Goal: Task Accomplishment & Management: Manage account settings

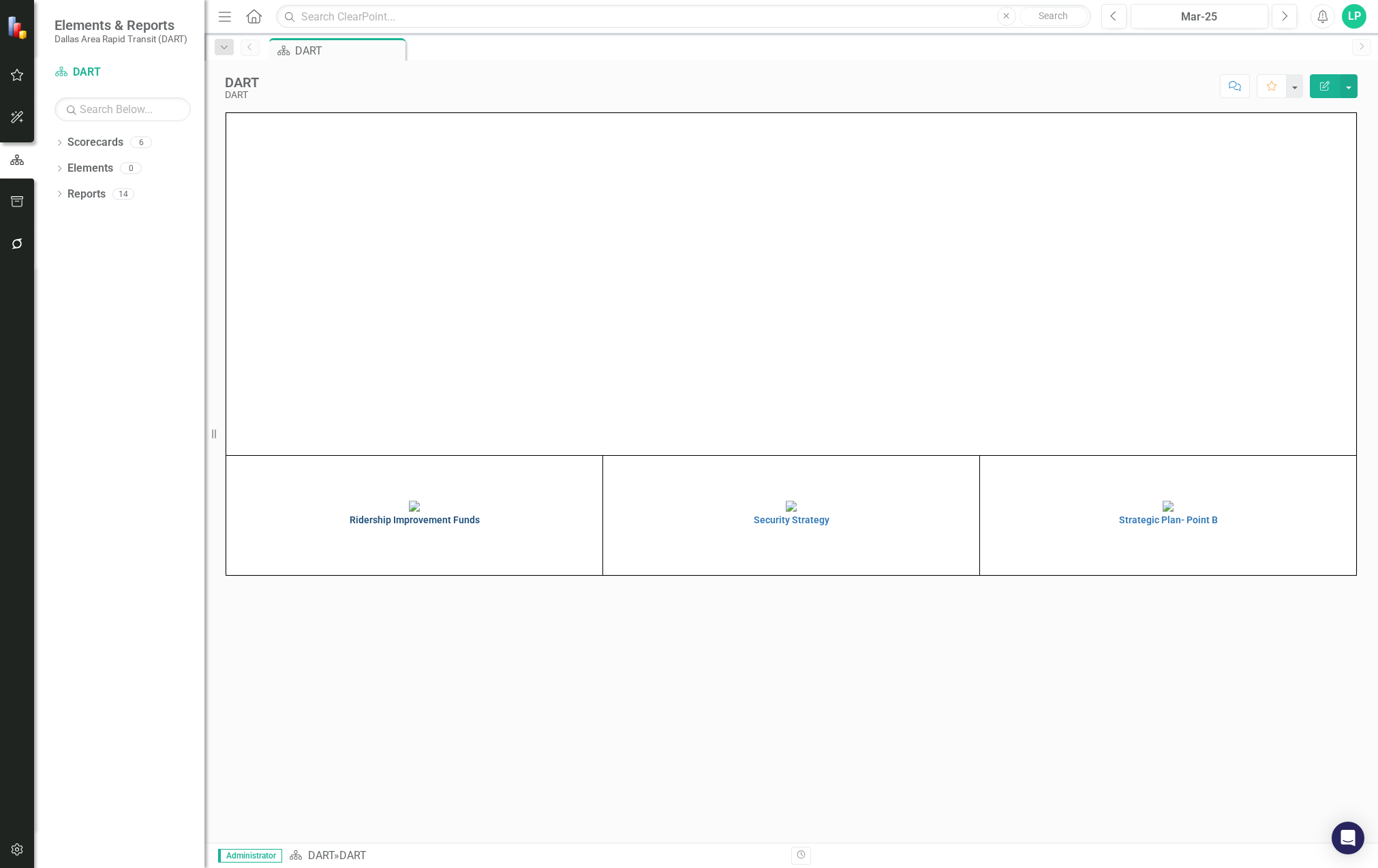
click at [420, 512] on img at bounding box center [414, 506] width 11 height 11
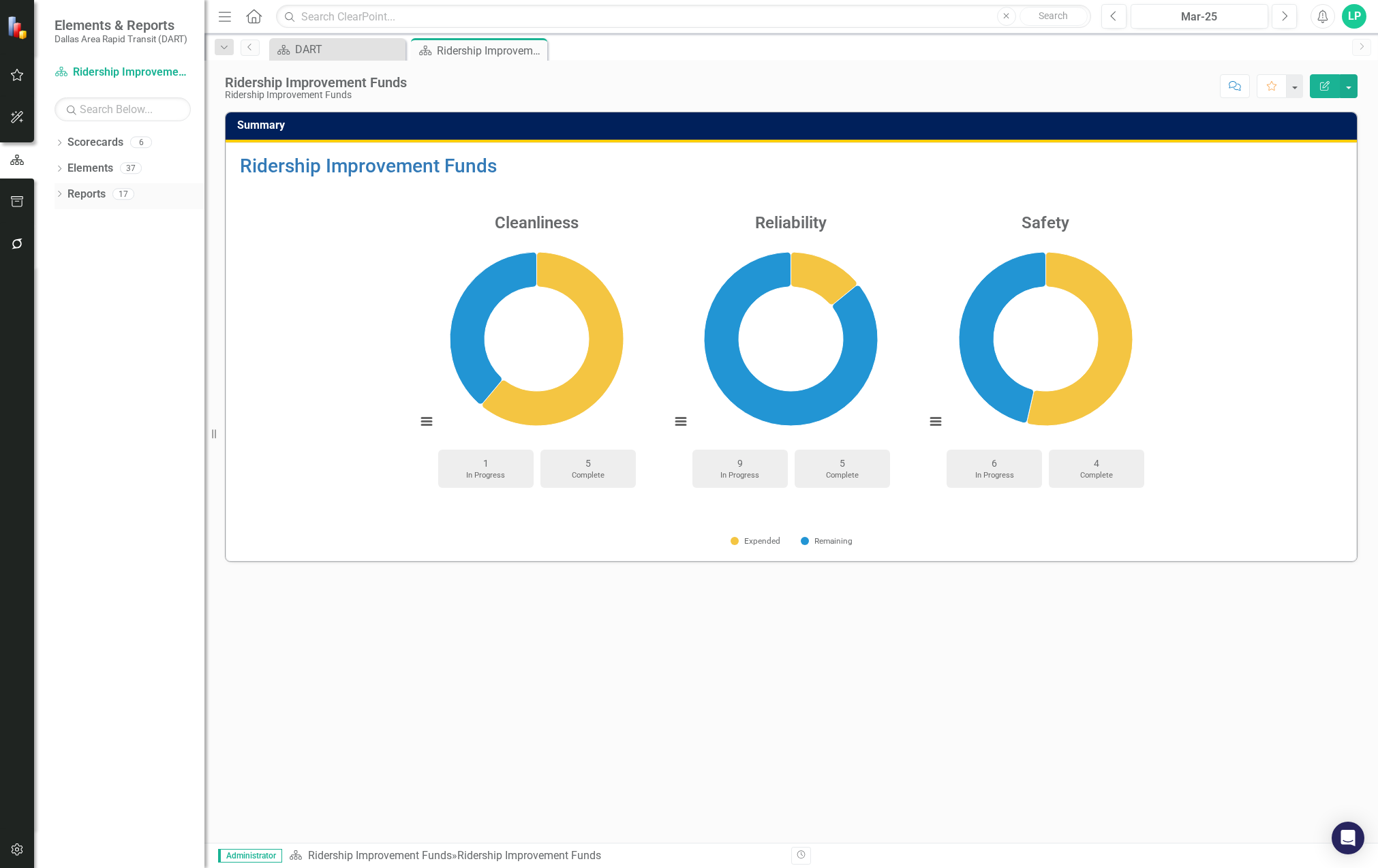
click at [55, 193] on icon "Dropdown" at bounding box center [60, 196] width 9 height 8
click at [129, 265] on div "RIF Project Summary" at bounding box center [138, 267] width 132 height 13
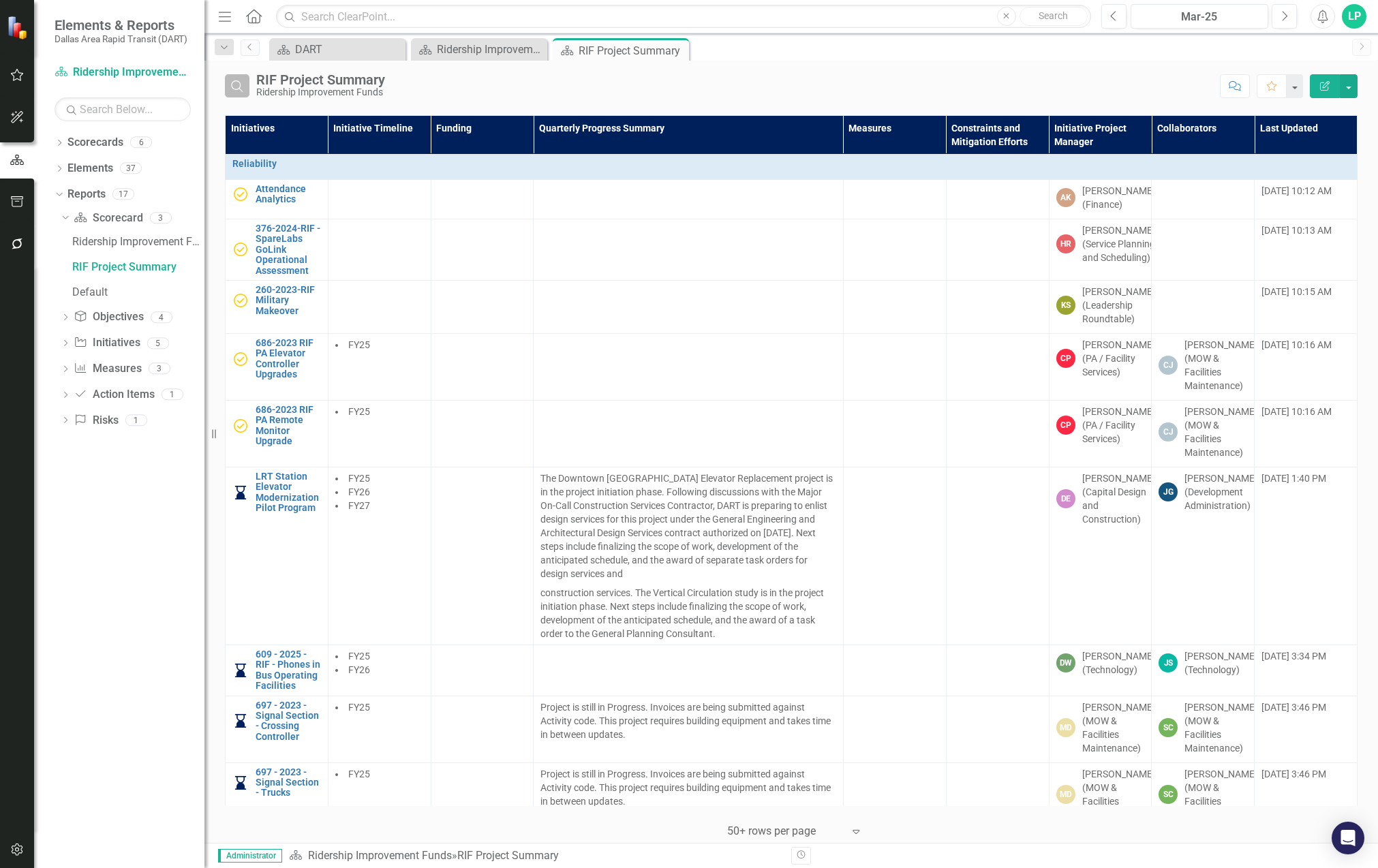
click at [238, 84] on icon "Search" at bounding box center [236, 86] width 15 height 13
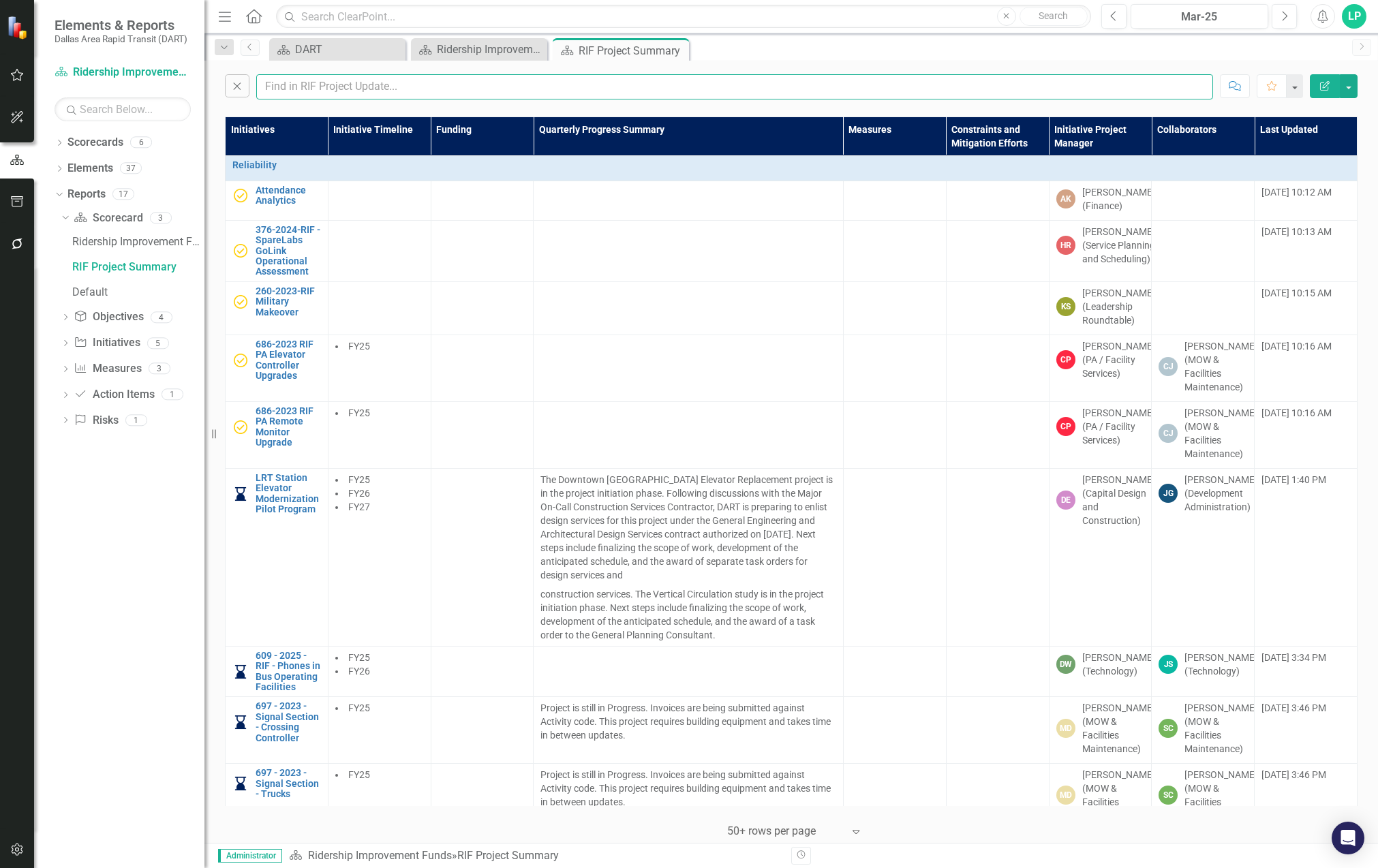
click at [326, 90] on input "text" at bounding box center [734, 87] width 957 height 25
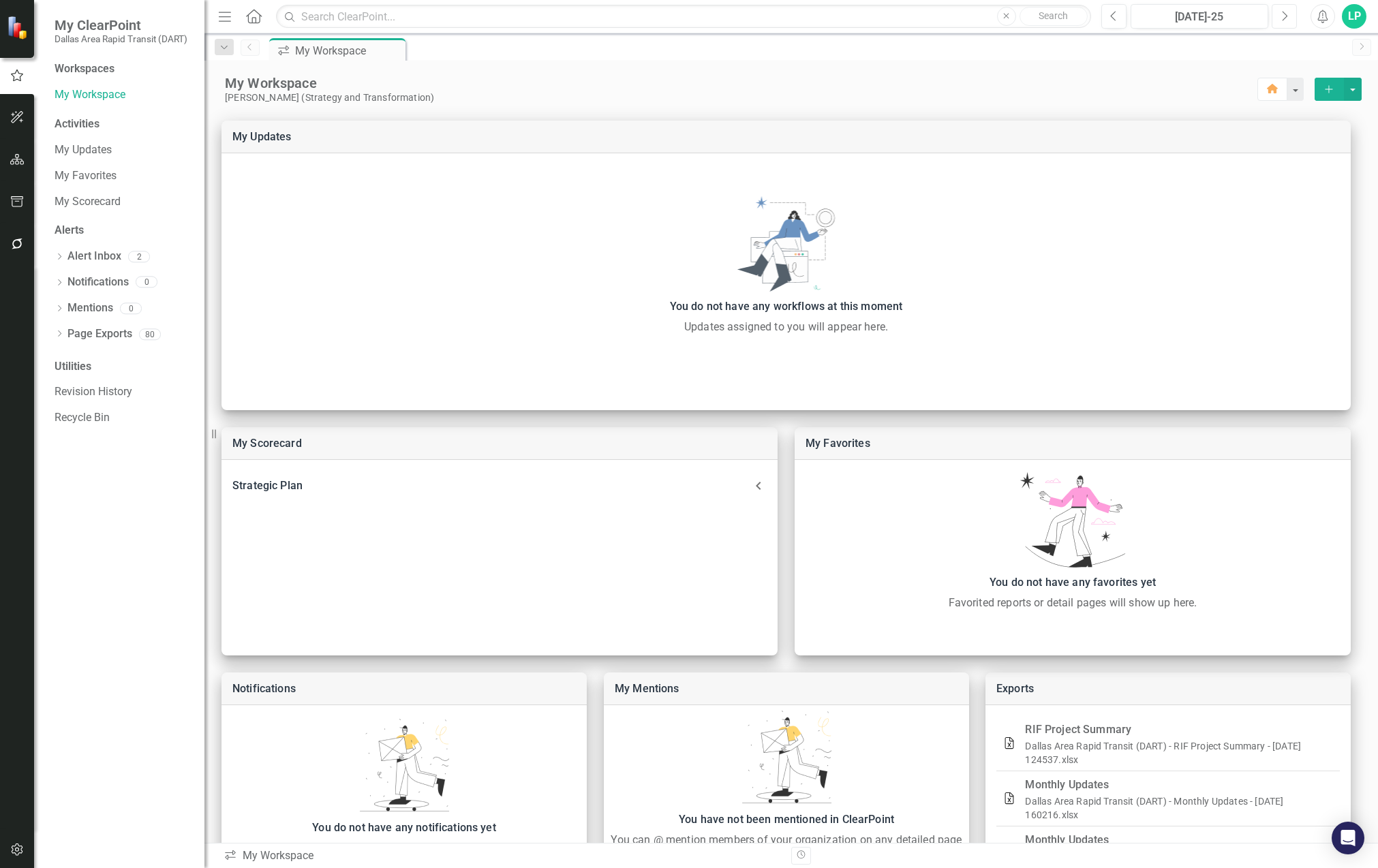
click at [1286, 23] on button "Next" at bounding box center [1284, 16] width 25 height 24
click at [1109, 9] on button "Previous" at bounding box center [1113, 16] width 25 height 24
click at [253, 9] on icon "Home" at bounding box center [253, 16] width 18 height 14
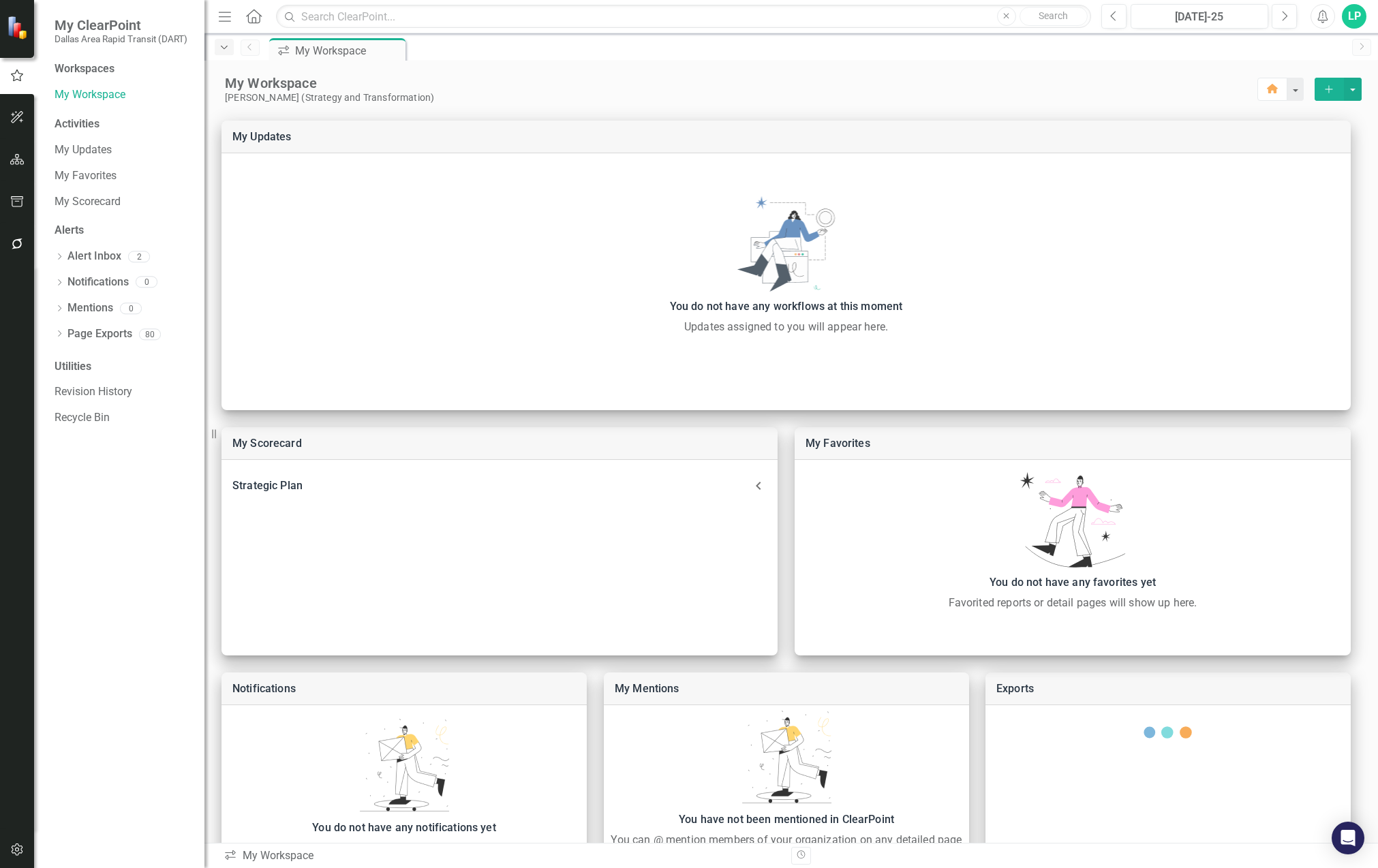
click at [221, 47] on icon "Dropdown" at bounding box center [224, 48] width 13 height 9
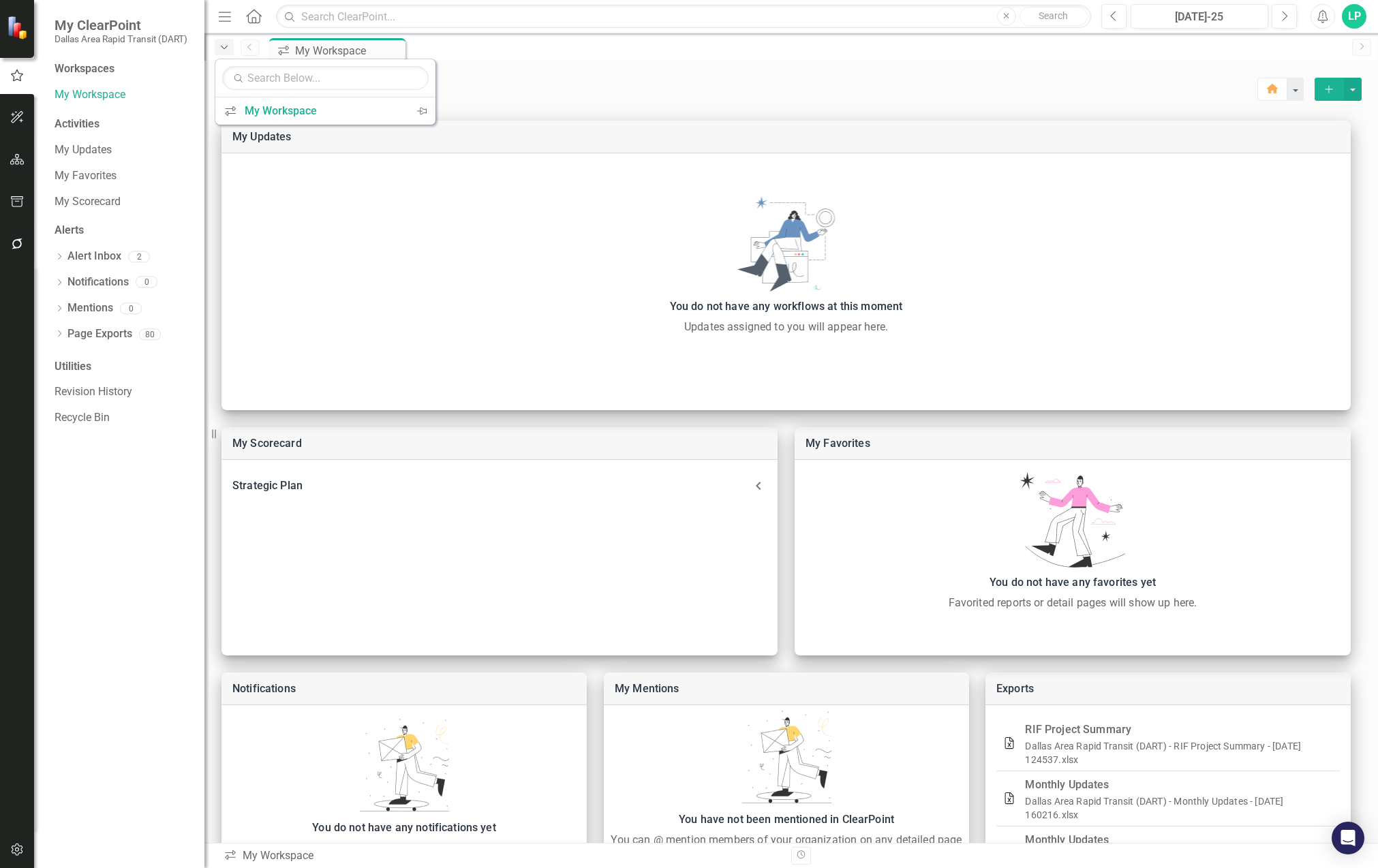
click at [221, 47] on icon "Dropdown" at bounding box center [224, 48] width 13 height 9
click at [97, 66] on div "Workspaces" at bounding box center [85, 69] width 60 height 16
click at [1257, 86] on button "Home" at bounding box center [1272, 89] width 30 height 23
click at [1350, 17] on div "LP" at bounding box center [1353, 16] width 24 height 24
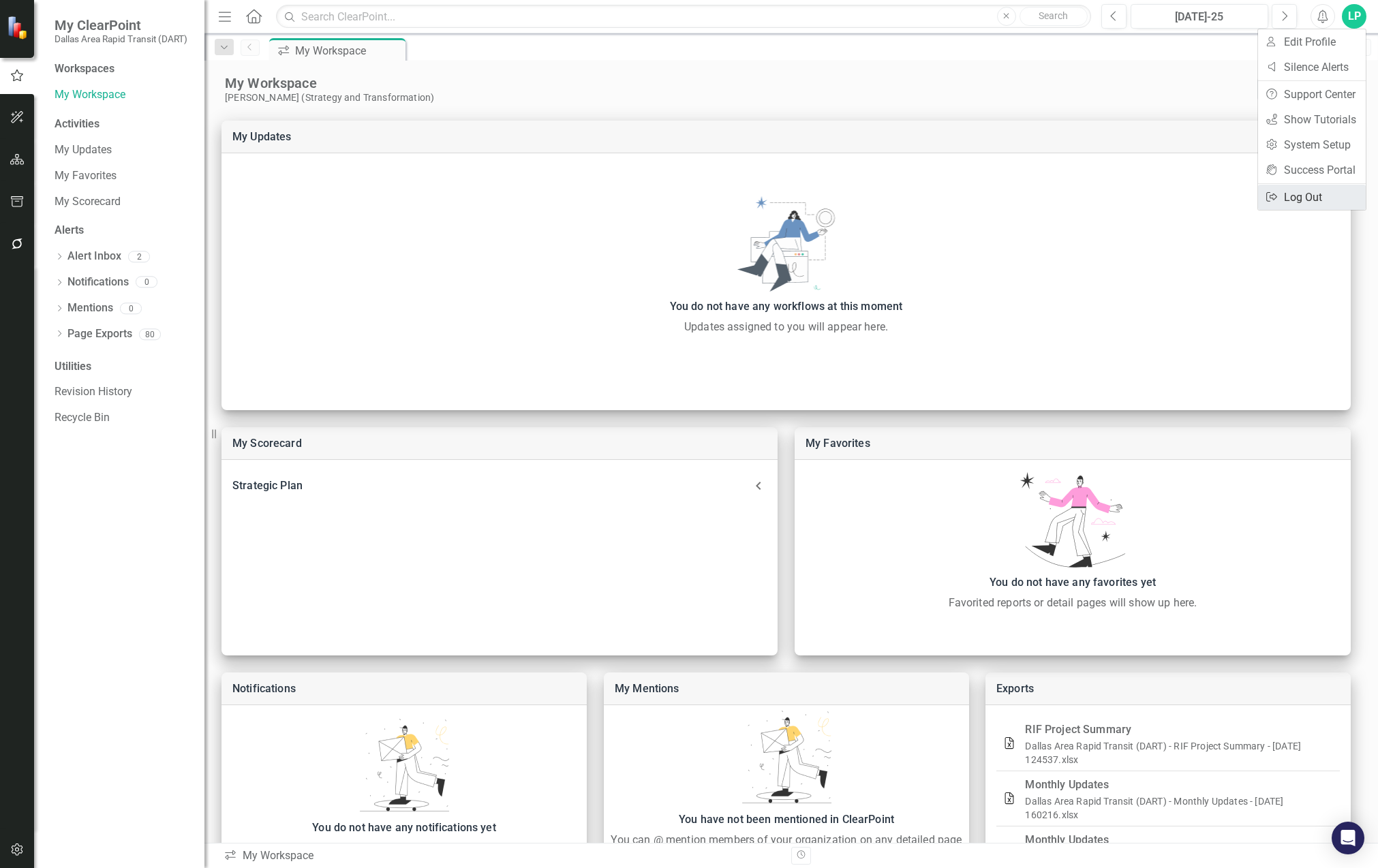
click at [1301, 190] on link "Logout Log Out" at bounding box center [1311, 197] width 107 height 25
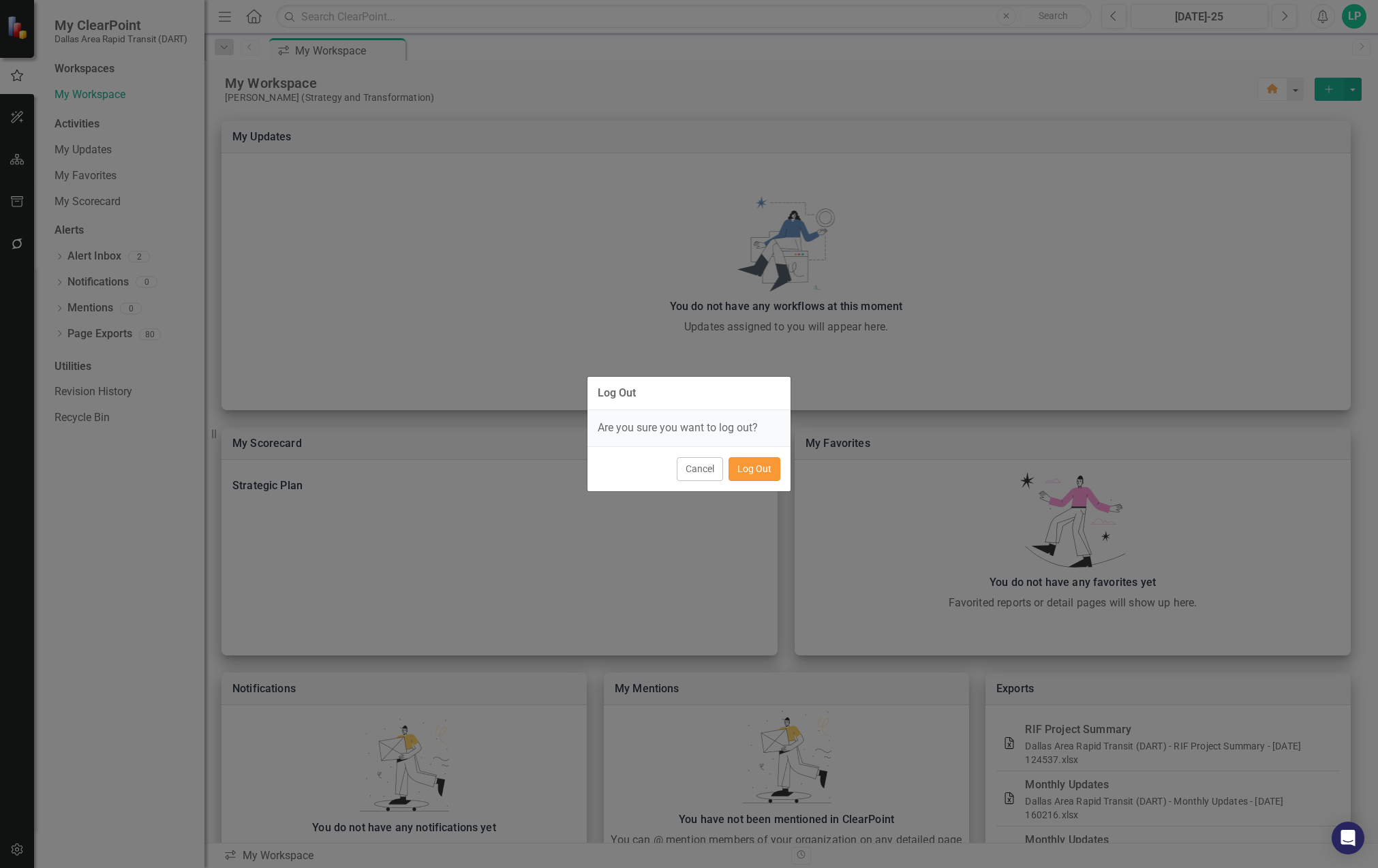
click at [753, 470] on button "Log Out" at bounding box center [754, 469] width 52 height 23
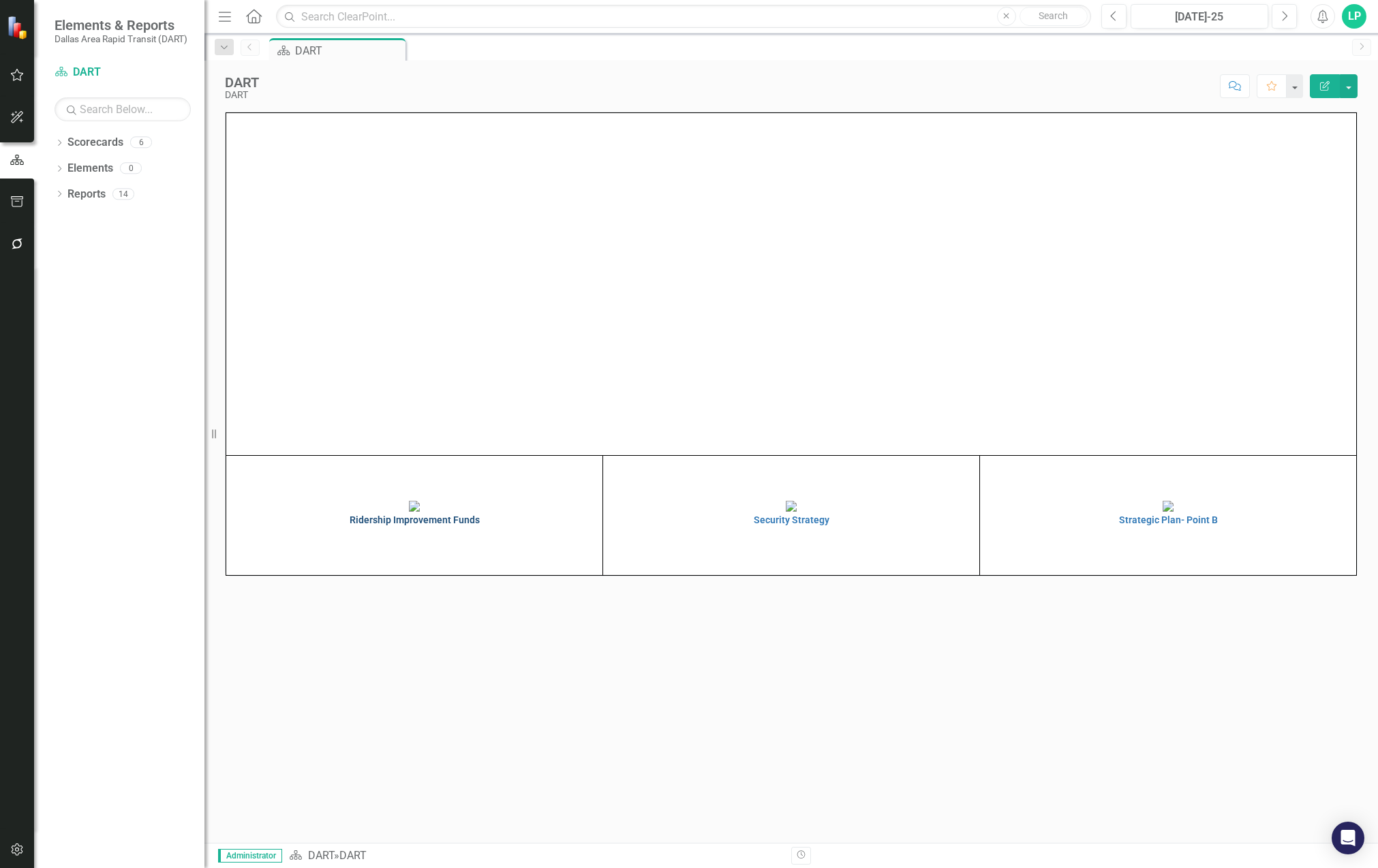
click at [409, 512] on img at bounding box center [414, 506] width 11 height 11
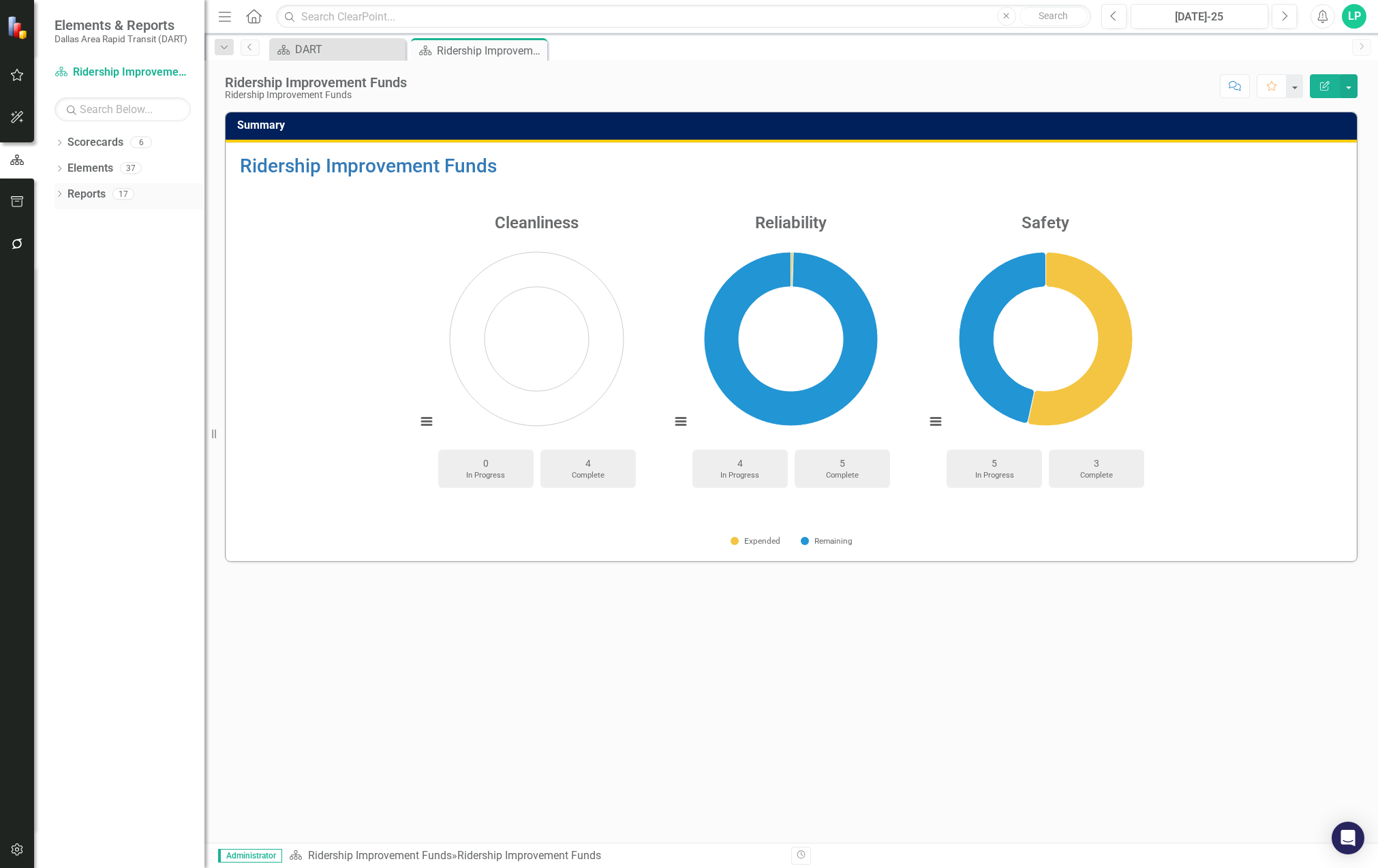
click at [63, 194] on icon "Dropdown" at bounding box center [60, 196] width 9 height 8
click at [145, 262] on div "RIF Project Summary" at bounding box center [138, 267] width 132 height 13
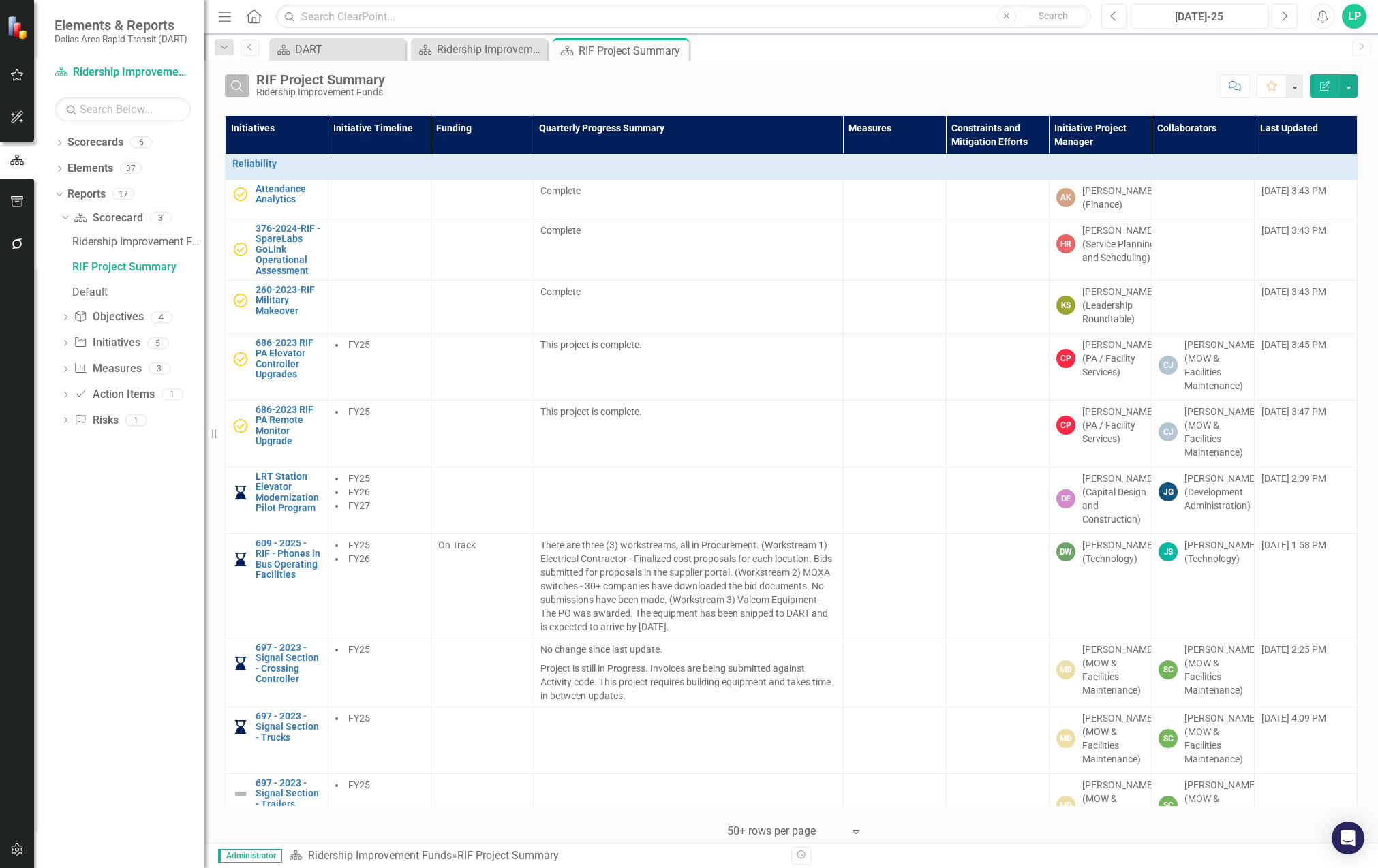
click at [231, 93] on button "Search" at bounding box center [236, 86] width 24 height 23
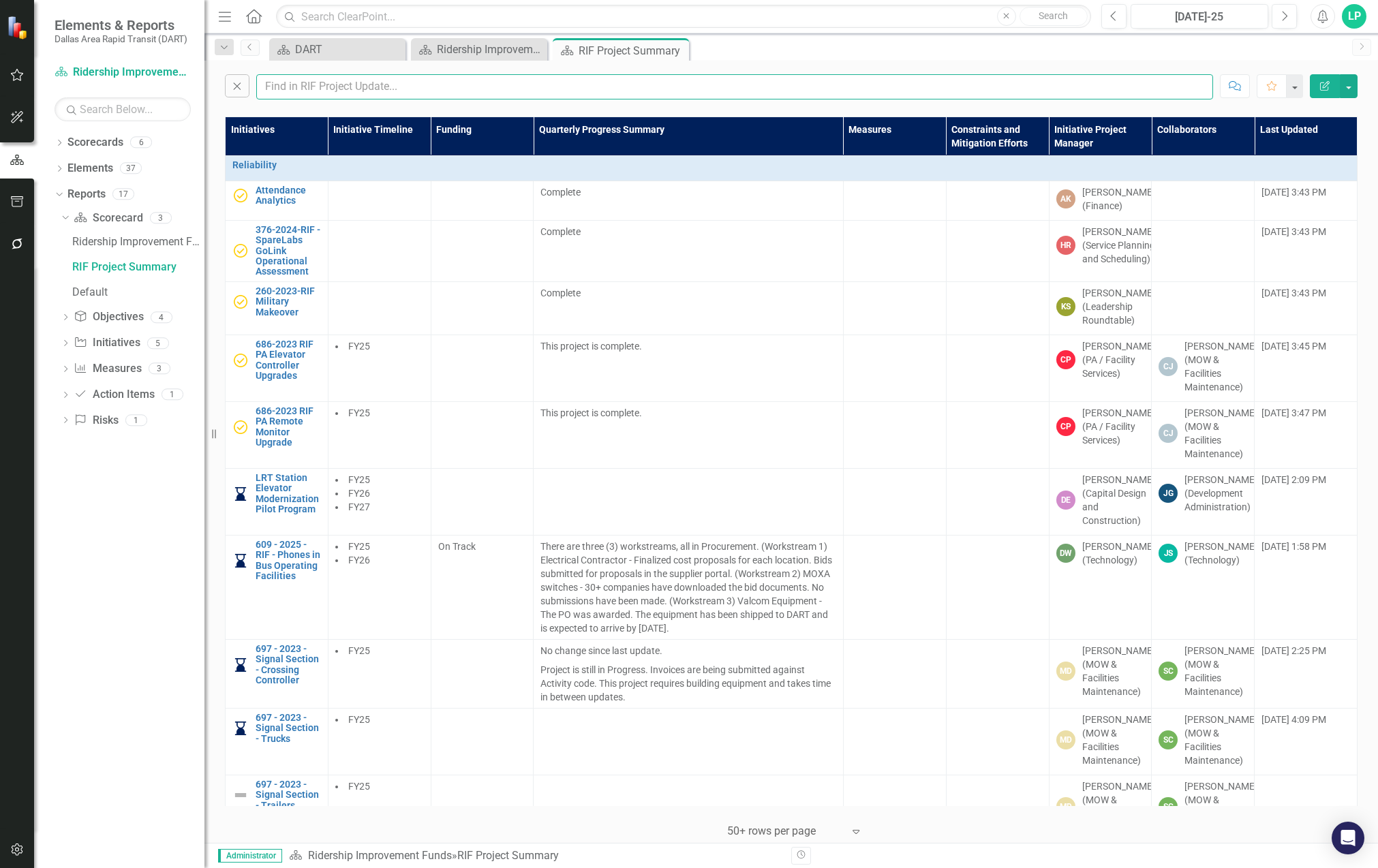
click at [318, 91] on input "text" at bounding box center [734, 87] width 957 height 25
type input "elevator"
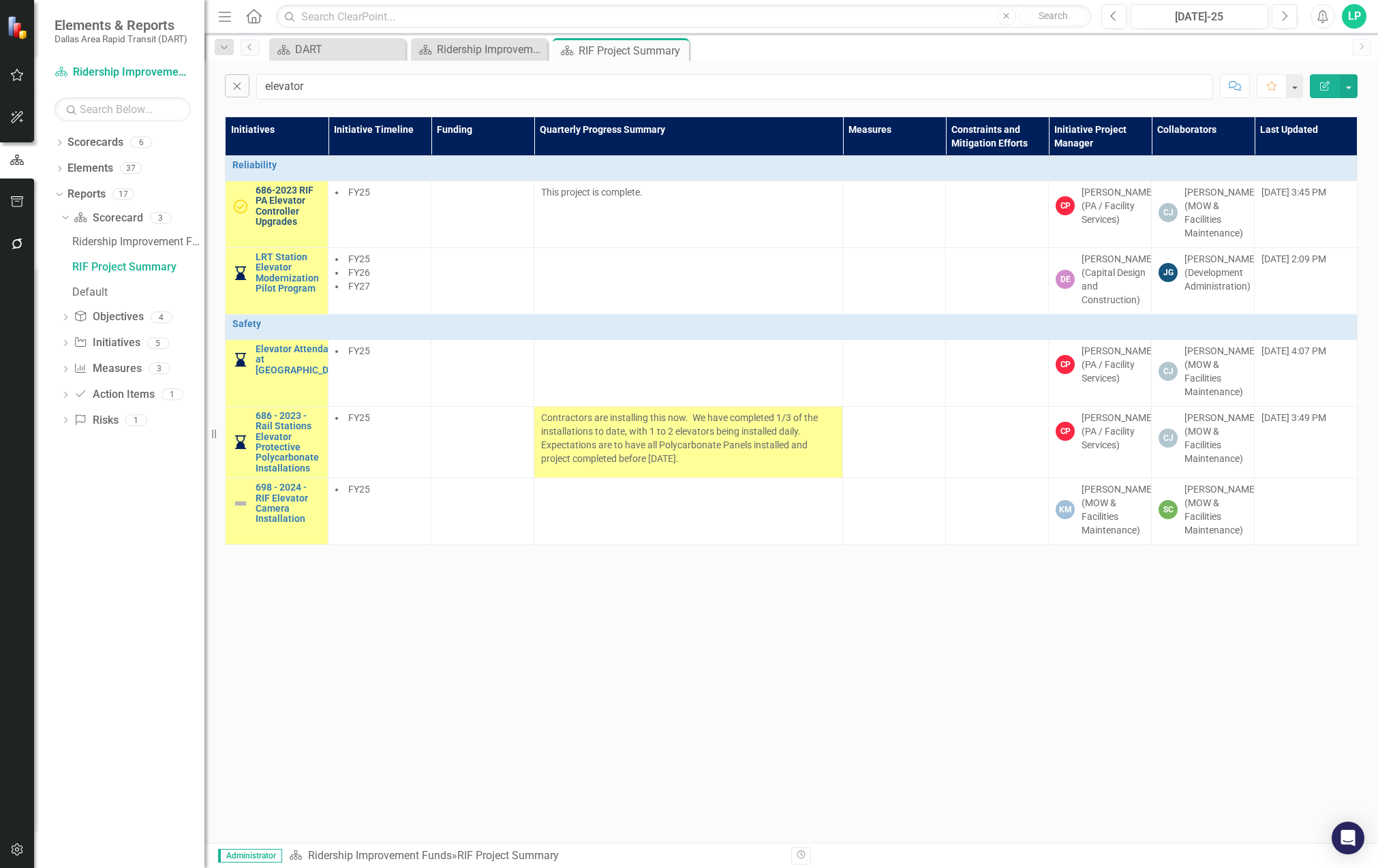
click at [274, 207] on link "686-2023 RIF PA Elevator Controller Upgrades" at bounding box center [288, 207] width 66 height 42
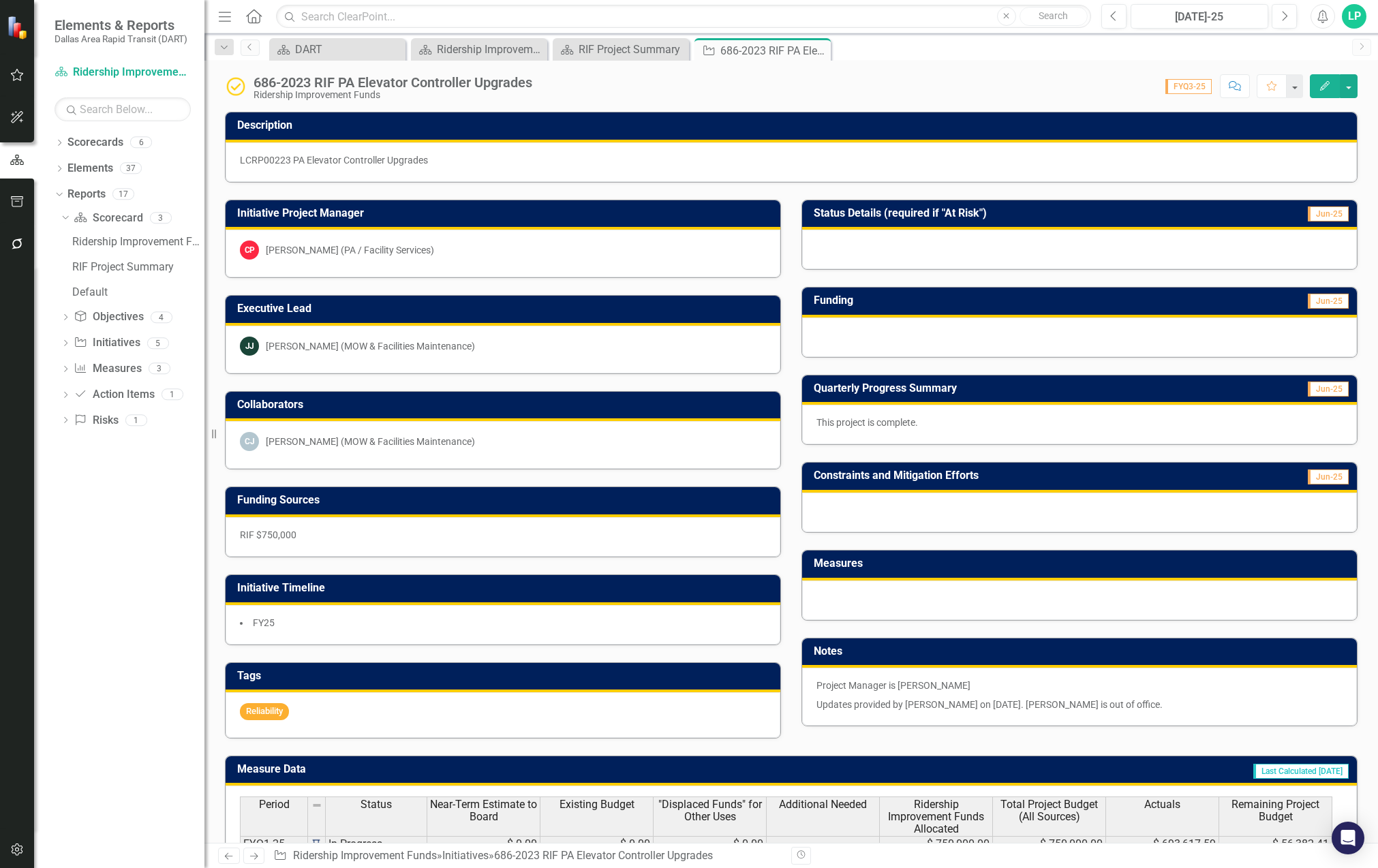
drag, startPoint x: 288, startPoint y: 160, endPoint x: 251, endPoint y: 159, distance: 37.0
click at [251, 159] on p "LCRP00223 PA Elevator Controller Upgrades" at bounding box center [791, 160] width 1102 height 13
click at [250, 158] on p "LCRP00223 PA Elevator Controller Upgrades" at bounding box center [791, 160] width 1102 height 13
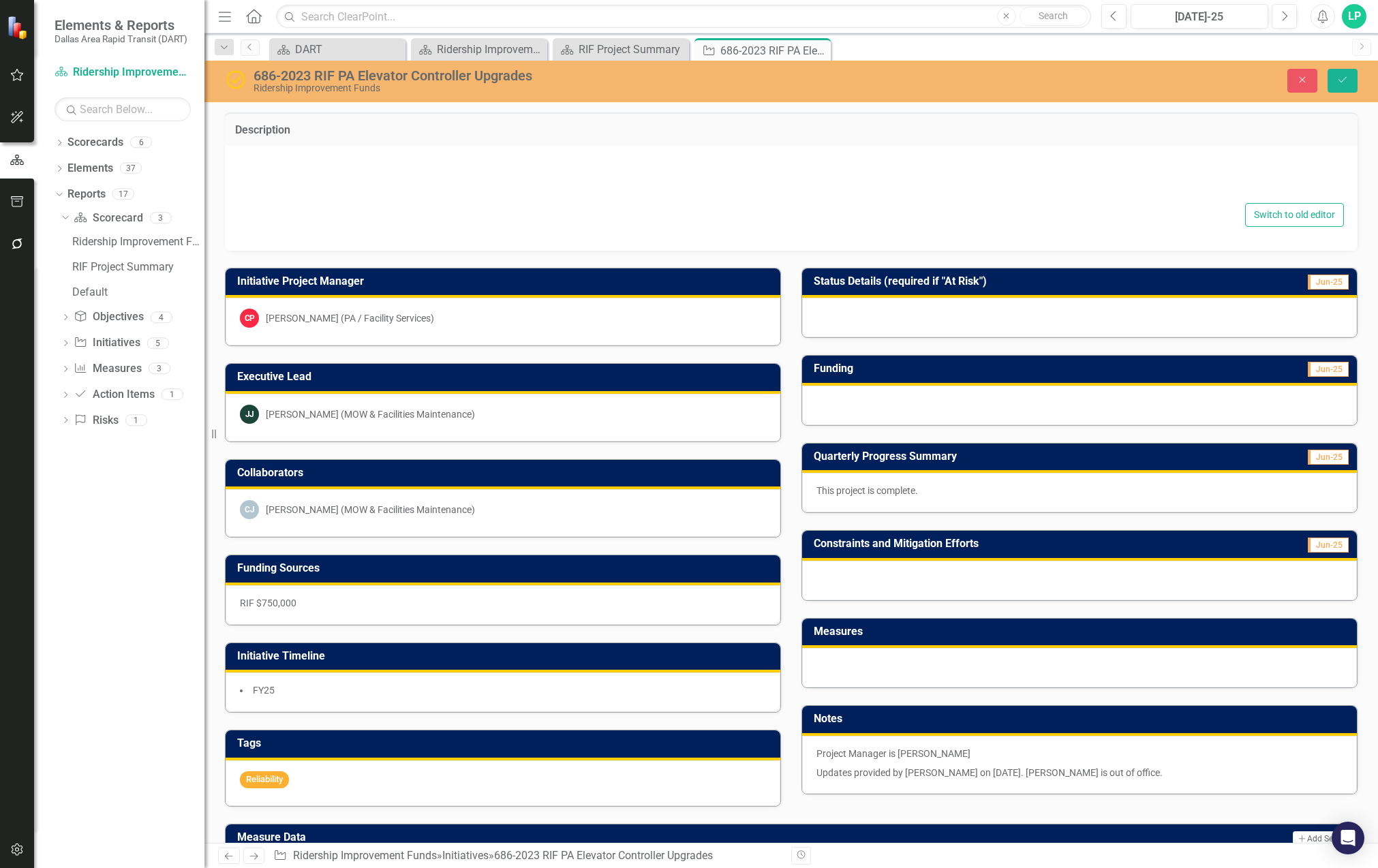
type textarea "<p>LCRP00223 PA Elevator Controller Upgrades</p>"
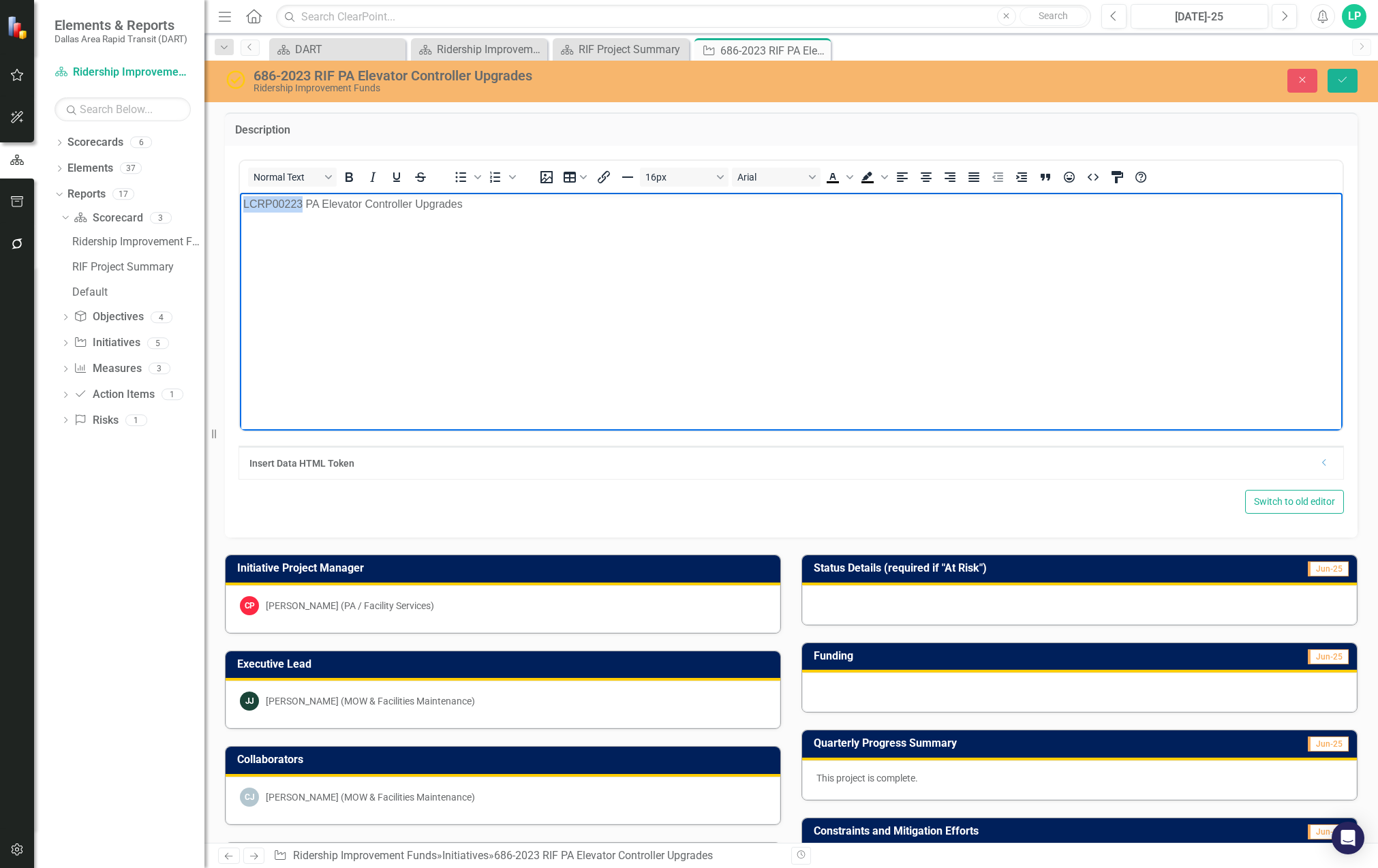
drag, startPoint x: 303, startPoint y: 202, endPoint x: 478, endPoint y: 398, distance: 262.8
click at [240, 202] on html "LCRP00223 PA Elevator Controller Upgrades" at bounding box center [791, 294] width 1102 height 204
copy p "LCRP00223"
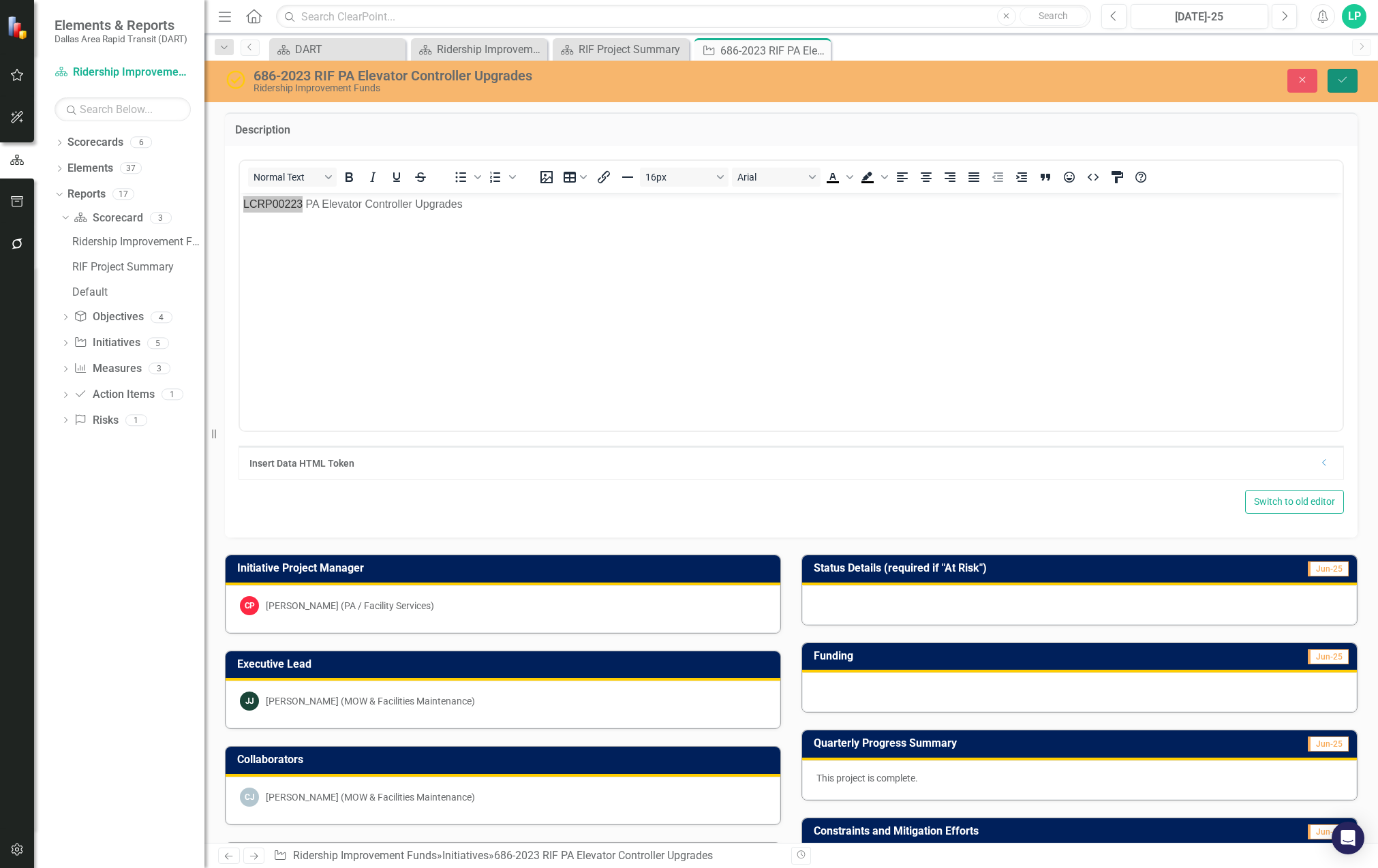
drag, startPoint x: 1341, startPoint y: 79, endPoint x: 993, endPoint y: 97, distance: 348.5
click at [1341, 79] on icon "Save" at bounding box center [1342, 80] width 13 height 9
